Goal: Task Accomplishment & Management: Complete application form

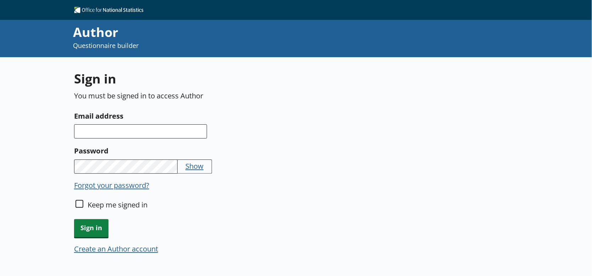
click at [107, 248] on button "Create an Author account" at bounding box center [116, 248] width 84 height 10
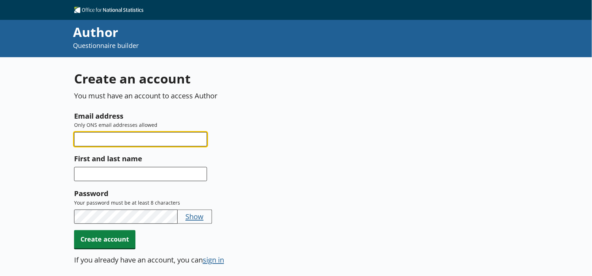
click at [113, 137] on input "Email address" at bounding box center [140, 139] width 133 height 14
type input "[PERSON_NAME][EMAIL_ADDRESS][PERSON_NAME][DOMAIN_NAME]"
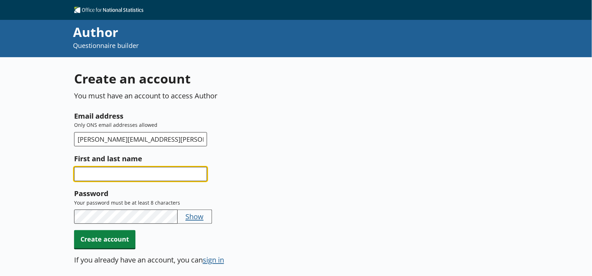
click at [121, 173] on input "First and last name" at bounding box center [140, 174] width 133 height 14
type input "D"
type input "Debbie Grace"
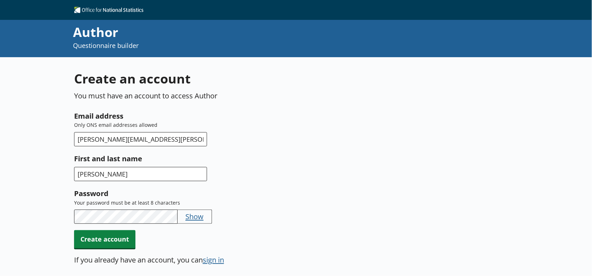
click at [194, 217] on button "Show" at bounding box center [194, 216] width 18 height 10
click at [112, 239] on span "Create account" at bounding box center [104, 239] width 61 height 18
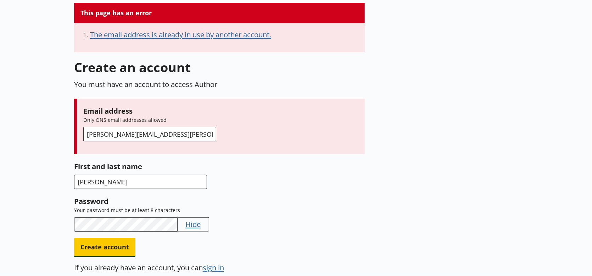
scroll to position [71, 0]
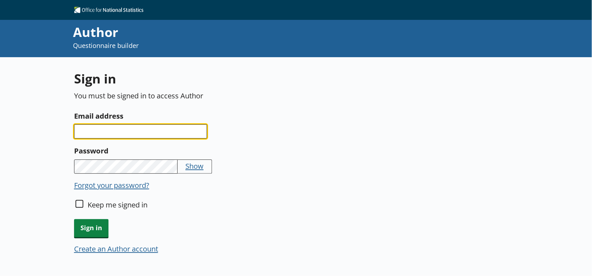
click at [94, 133] on input "Email address" at bounding box center [140, 131] width 133 height 14
type input "[PERSON_NAME][EMAIL_ADDRESS][PERSON_NAME][DOMAIN_NAME]"
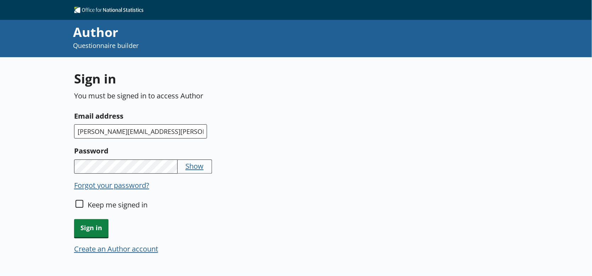
click at [105, 187] on button "Forgot your password?" at bounding box center [111, 185] width 75 height 10
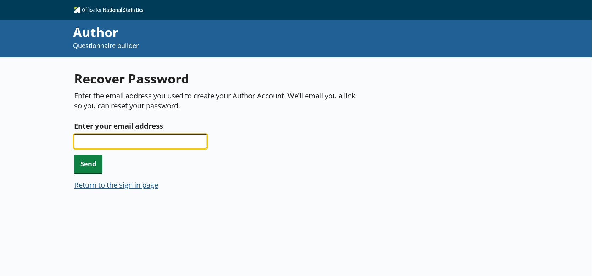
click at [96, 141] on input "Enter your email address" at bounding box center [140, 141] width 133 height 14
type input "[PERSON_NAME][EMAIL_ADDRESS][PERSON_NAME][DOMAIN_NAME]"
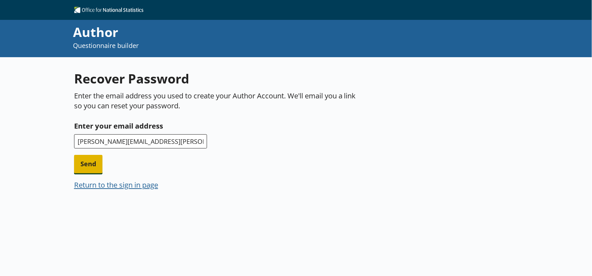
click at [87, 165] on span "Send" at bounding box center [88, 164] width 28 height 18
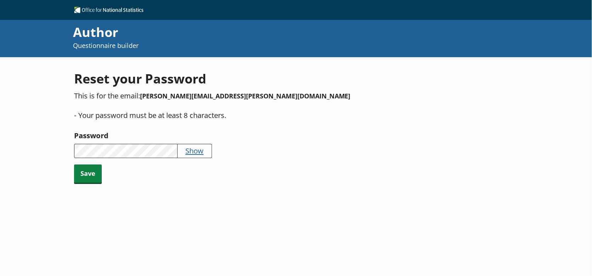
click at [188, 153] on button "Show" at bounding box center [194, 150] width 18 height 10
click at [80, 170] on span "Save" at bounding box center [88, 173] width 28 height 18
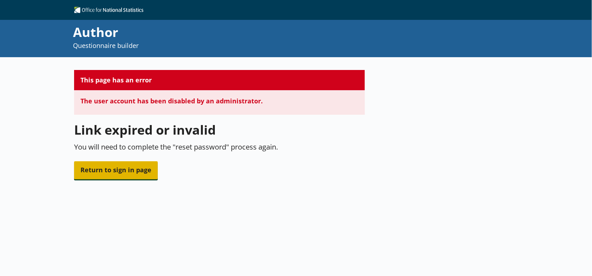
click at [118, 165] on span "Return to sign in page" at bounding box center [116, 170] width 84 height 18
